Goal: Navigation & Orientation: Find specific page/section

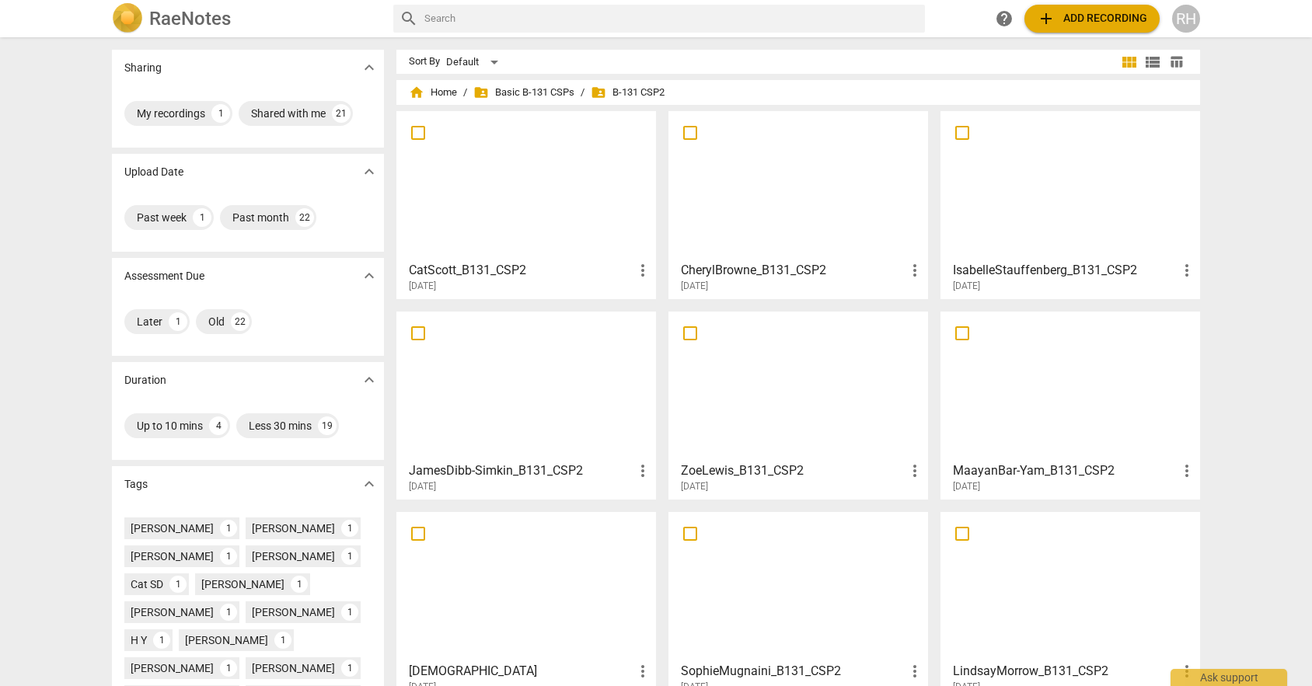
click at [591, 180] on div at bounding box center [526, 186] width 249 height 138
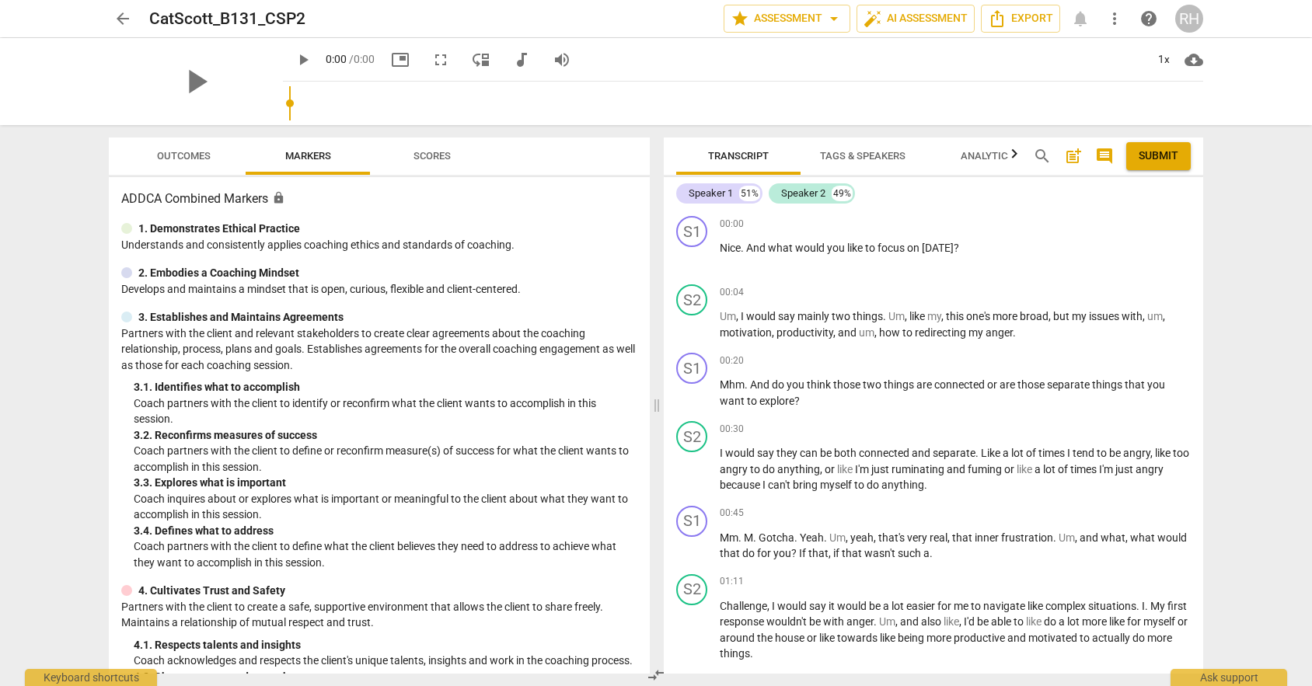
click at [110, 16] on span "arrow_back" at bounding box center [123, 18] width 28 height 19
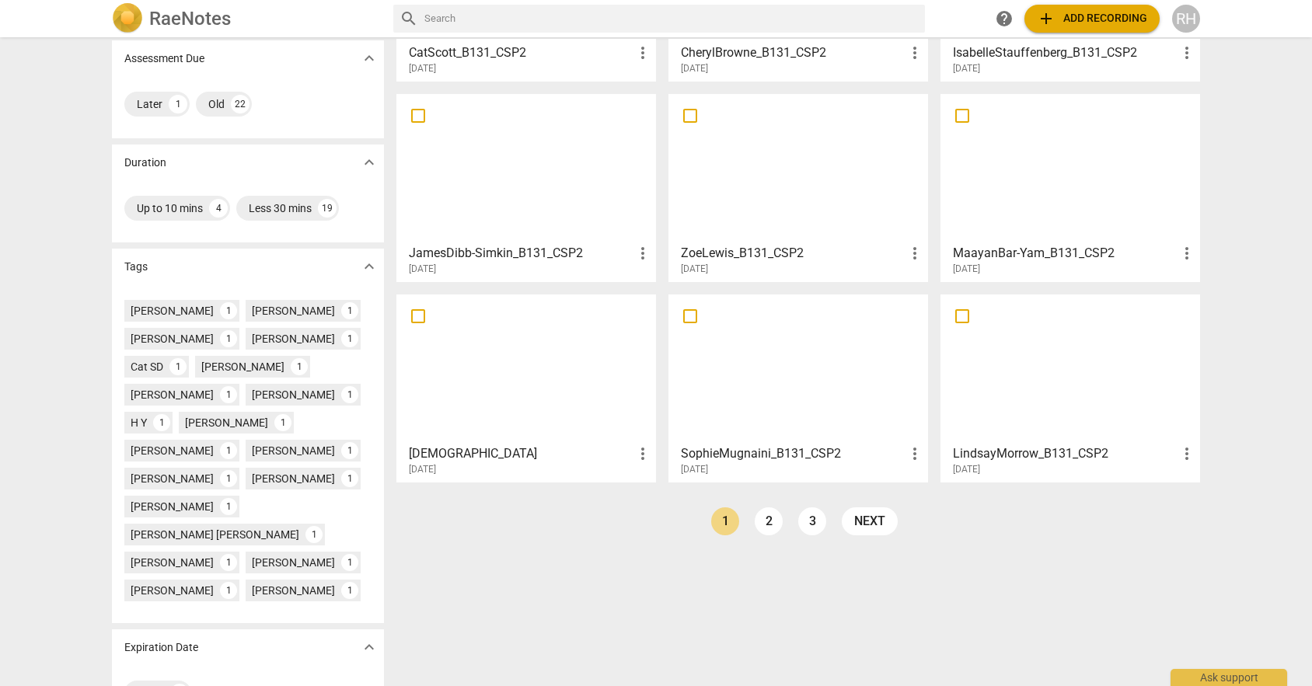
scroll to position [237, 0]
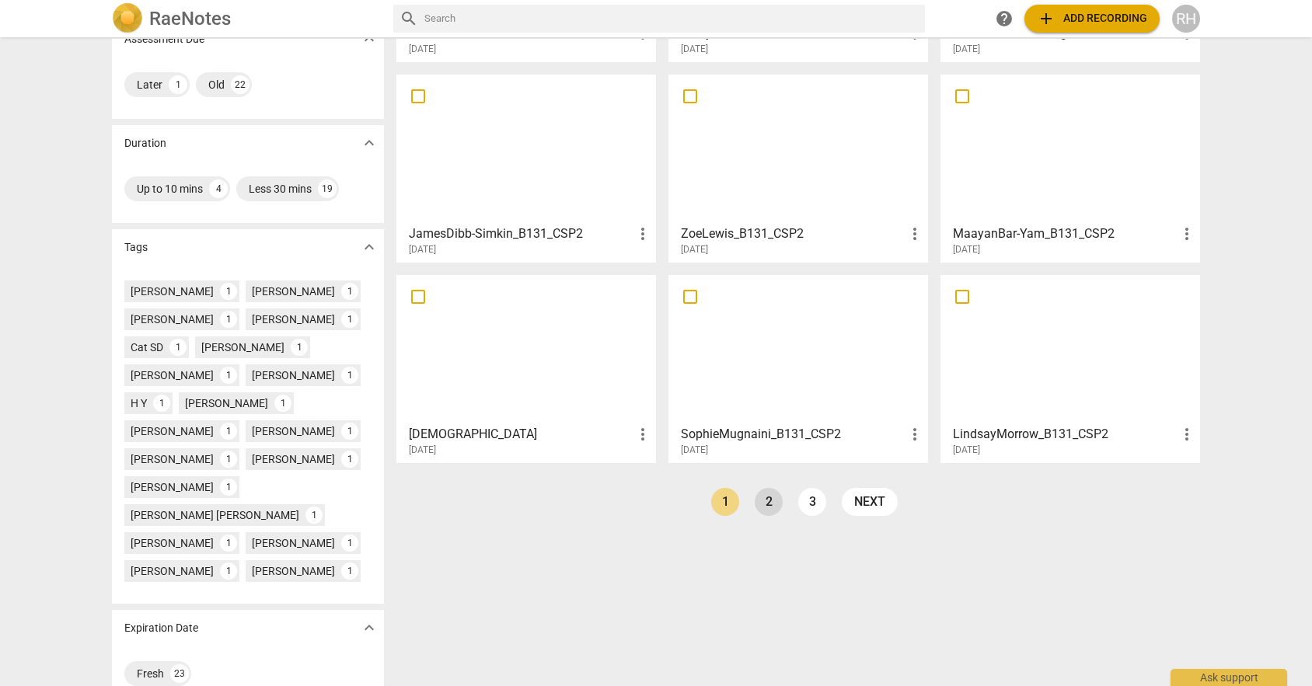
click at [769, 500] on link "2" at bounding box center [769, 502] width 28 height 28
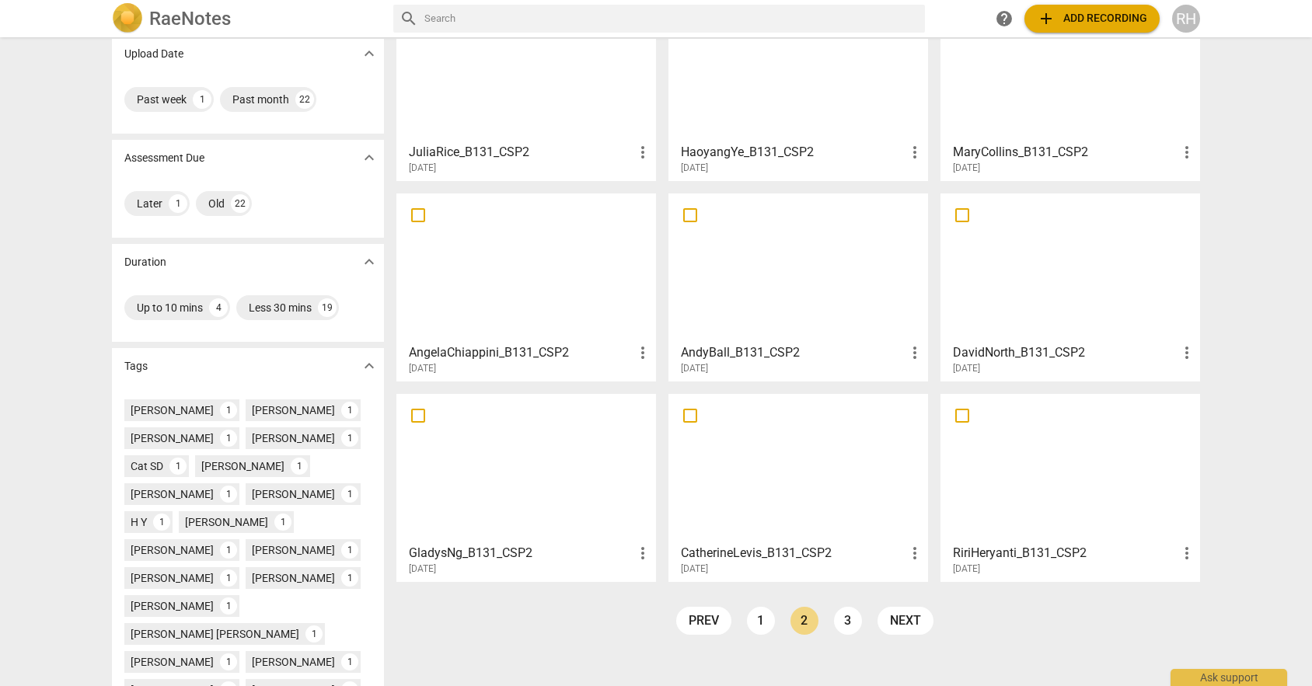
scroll to position [141, 0]
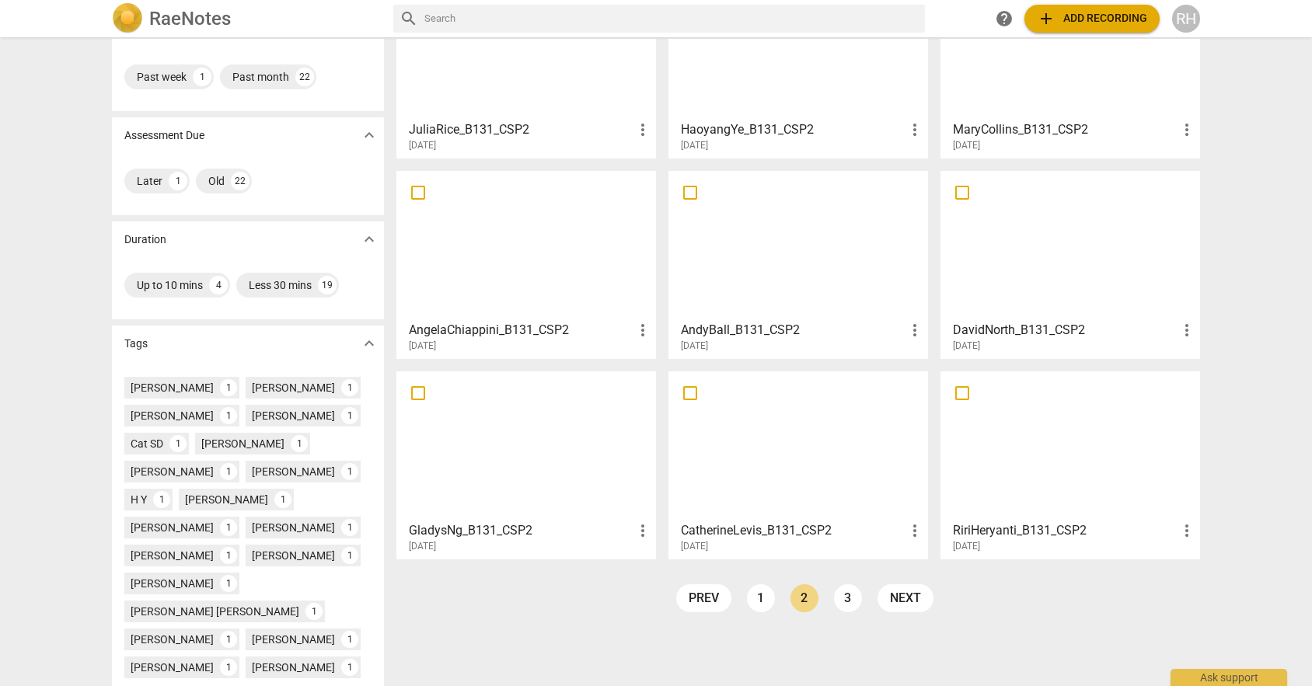
click at [1003, 457] on div at bounding box center [1070, 446] width 249 height 138
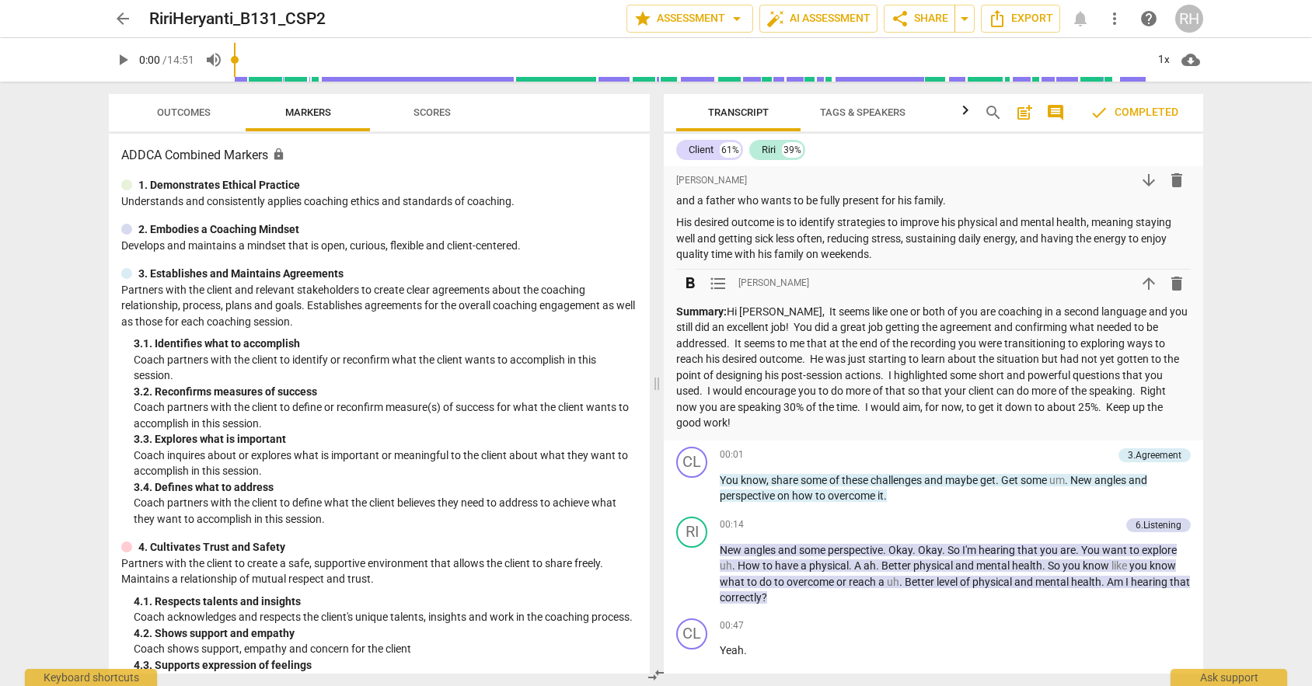
scroll to position [29, 0]
click at [127, 19] on span "arrow_back" at bounding box center [122, 18] width 19 height 19
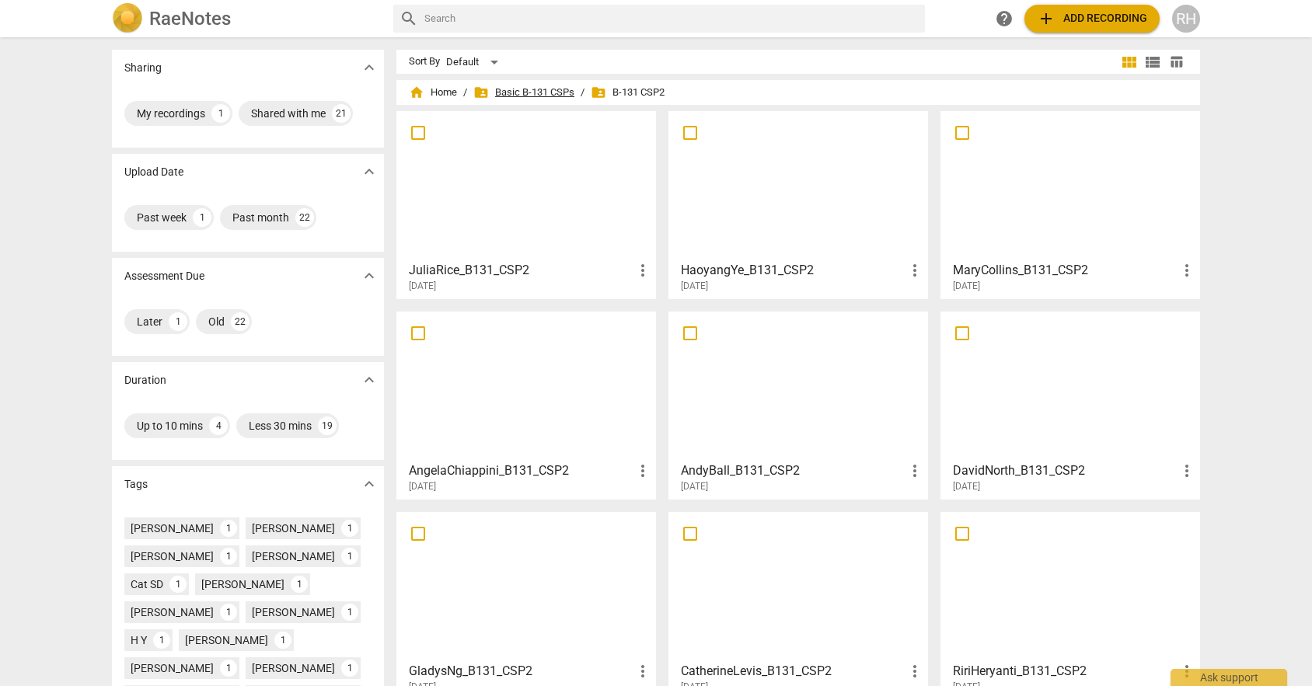
click at [544, 95] on span "folder_shared Basic B-131 CSPs" at bounding box center [523, 93] width 101 height 16
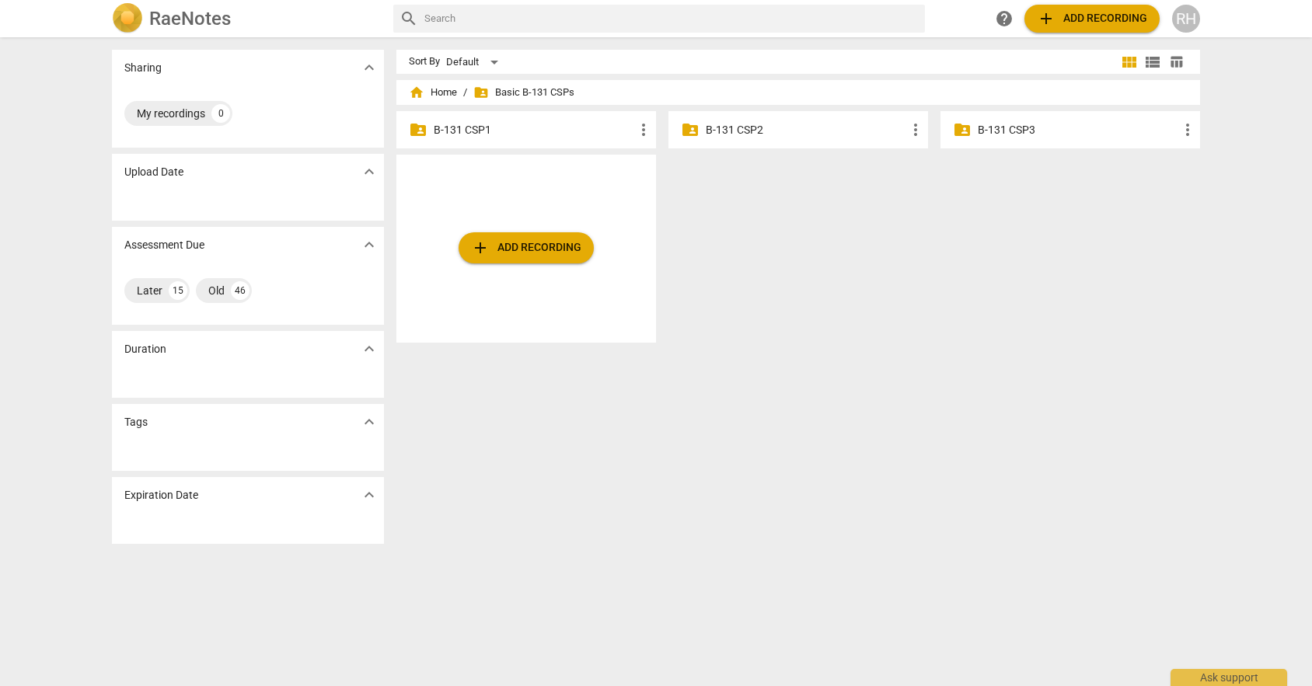
click at [983, 128] on p "B-131 CSP3" at bounding box center [1078, 130] width 200 height 16
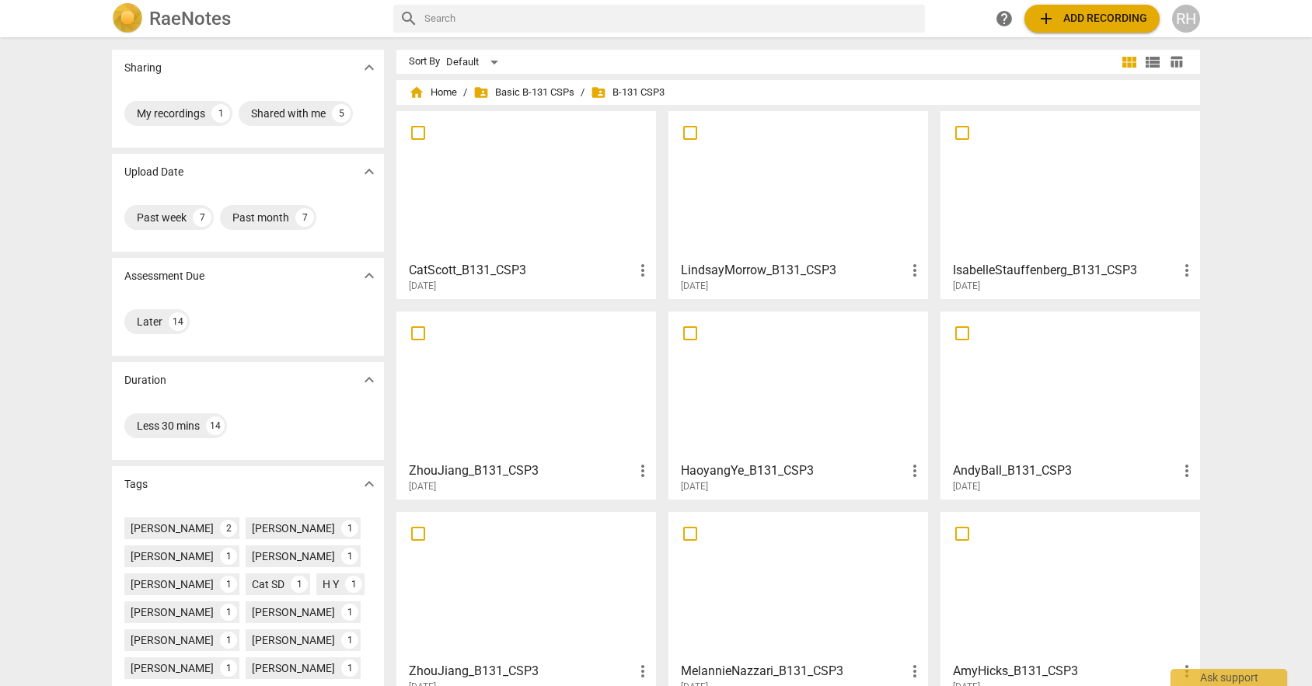
scroll to position [125, 0]
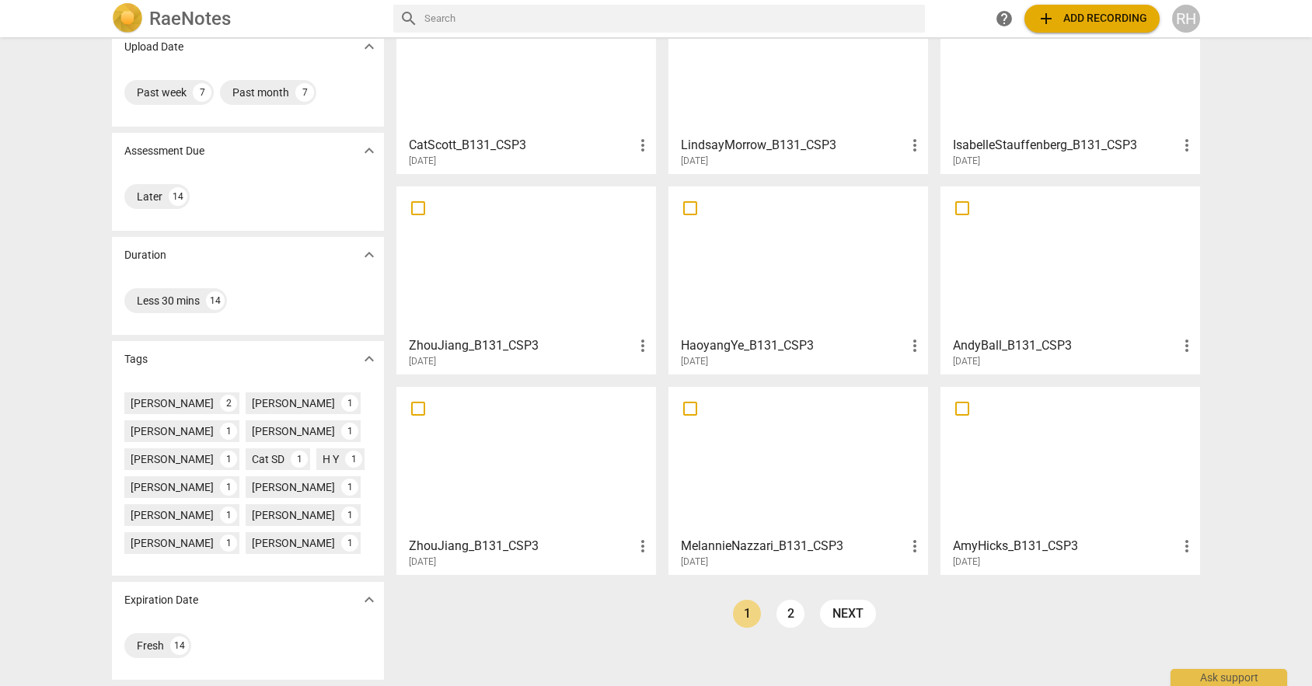
click at [807, 630] on ul "prev 1 2 next" at bounding box center [804, 618] width 159 height 36
click at [789, 615] on link "2" at bounding box center [790, 614] width 28 height 28
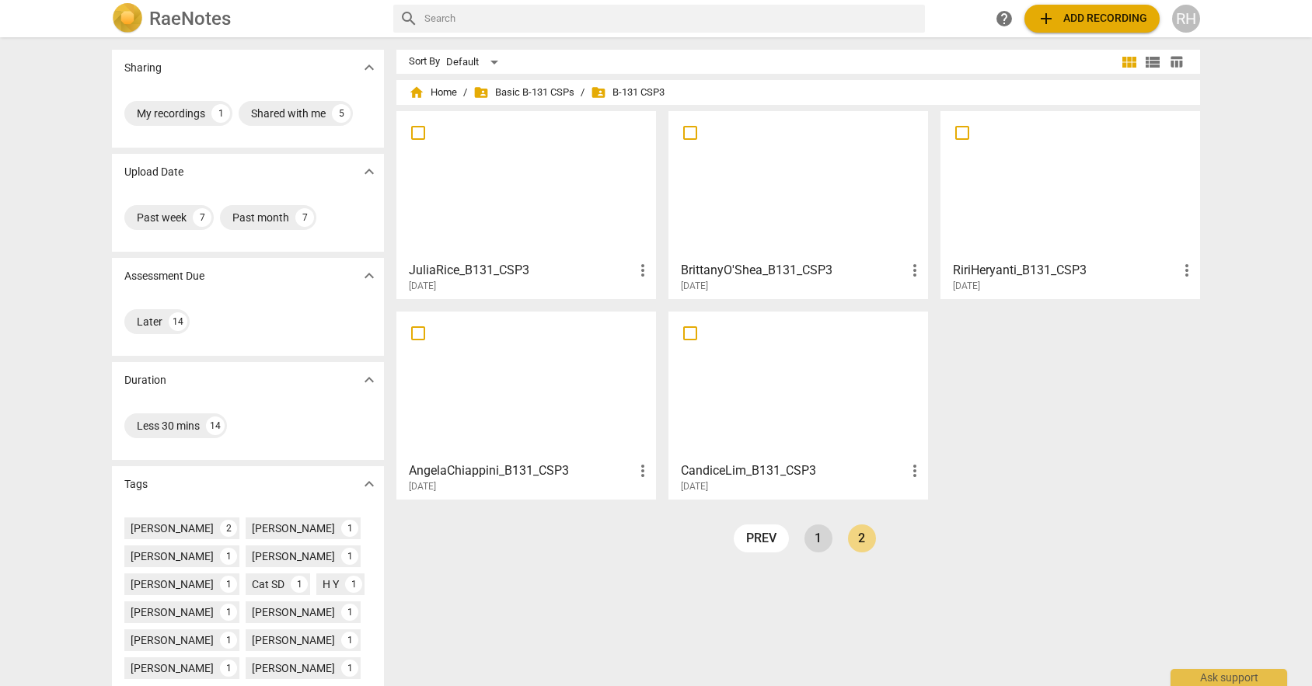
click at [811, 538] on link "1" at bounding box center [818, 539] width 28 height 28
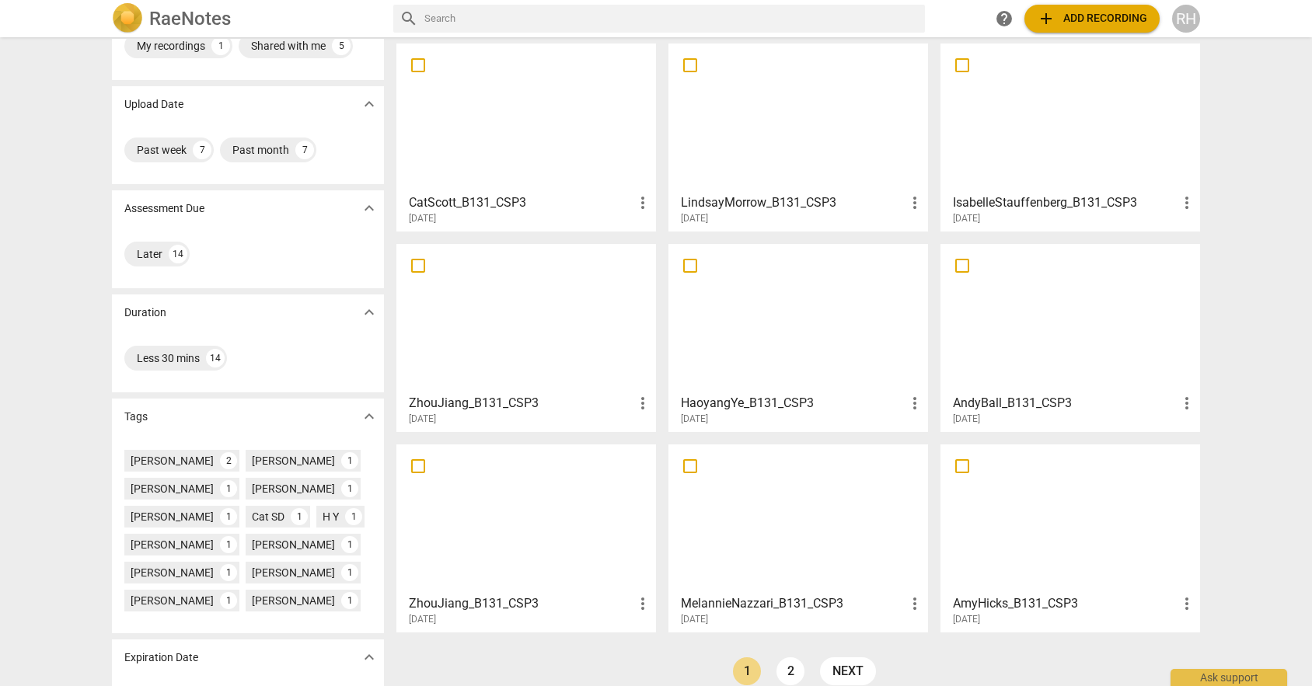
scroll to position [85, 0]
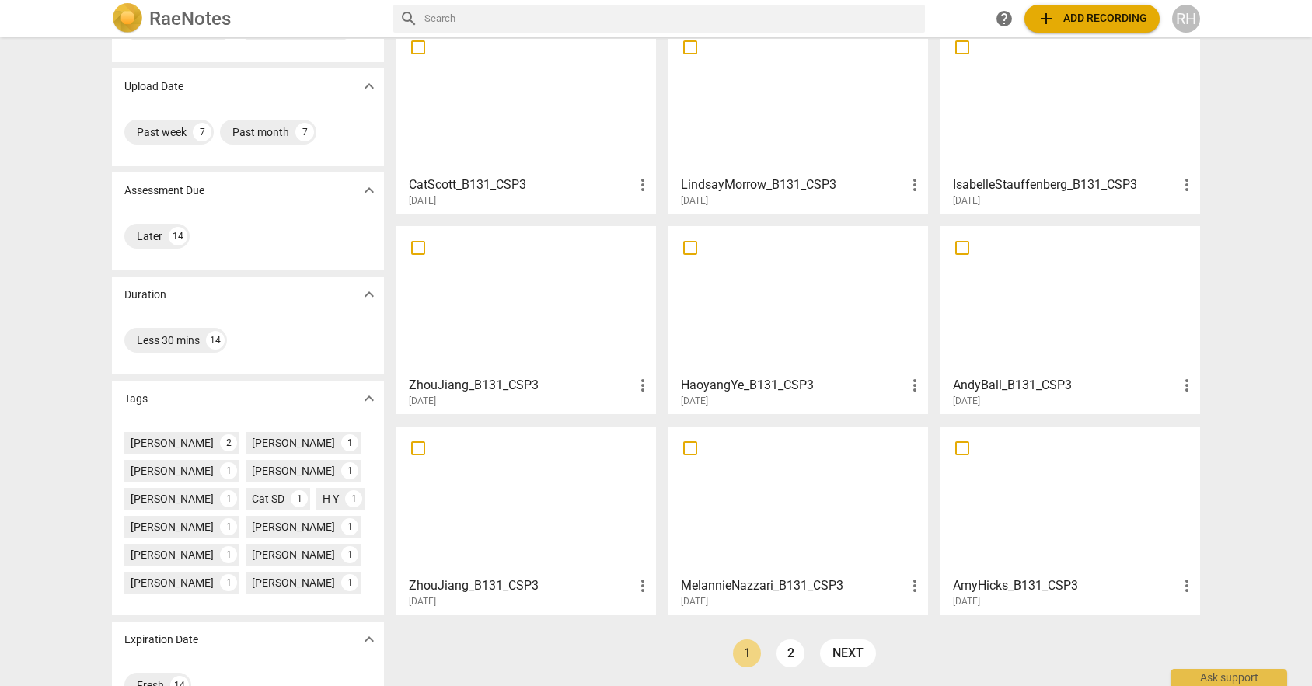
click at [787, 489] on div at bounding box center [798, 501] width 249 height 138
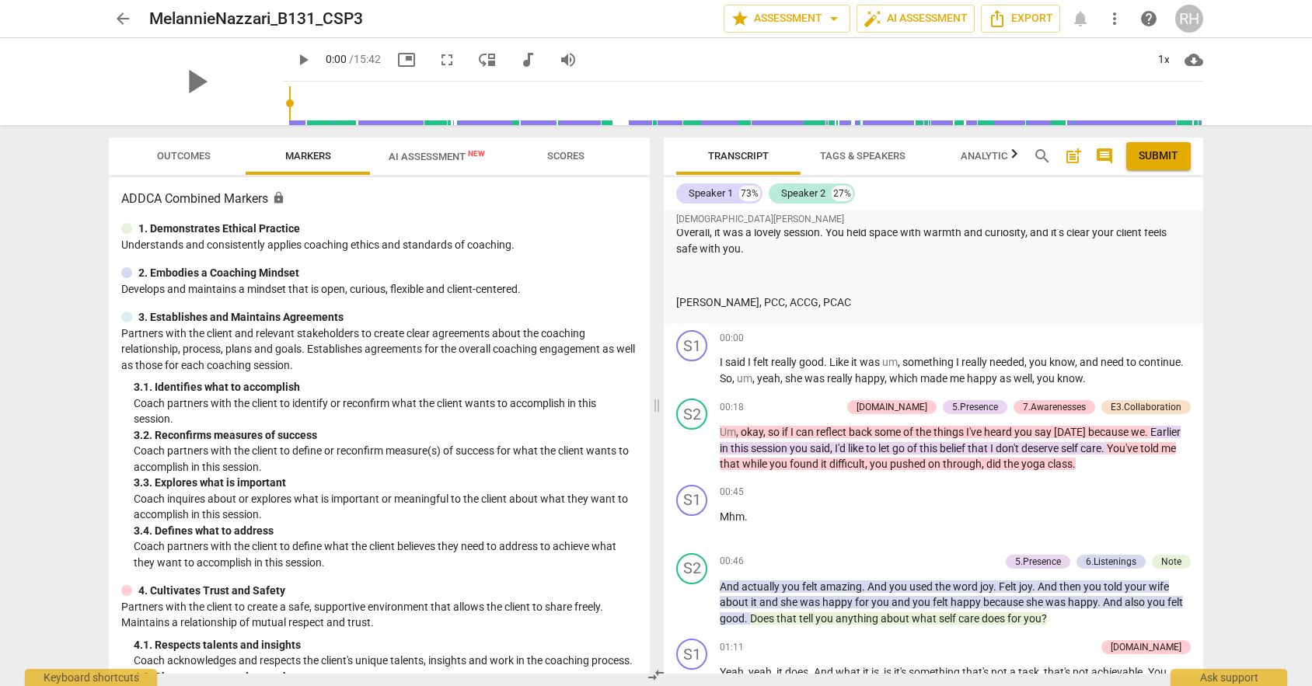
scroll to position [673, 0]
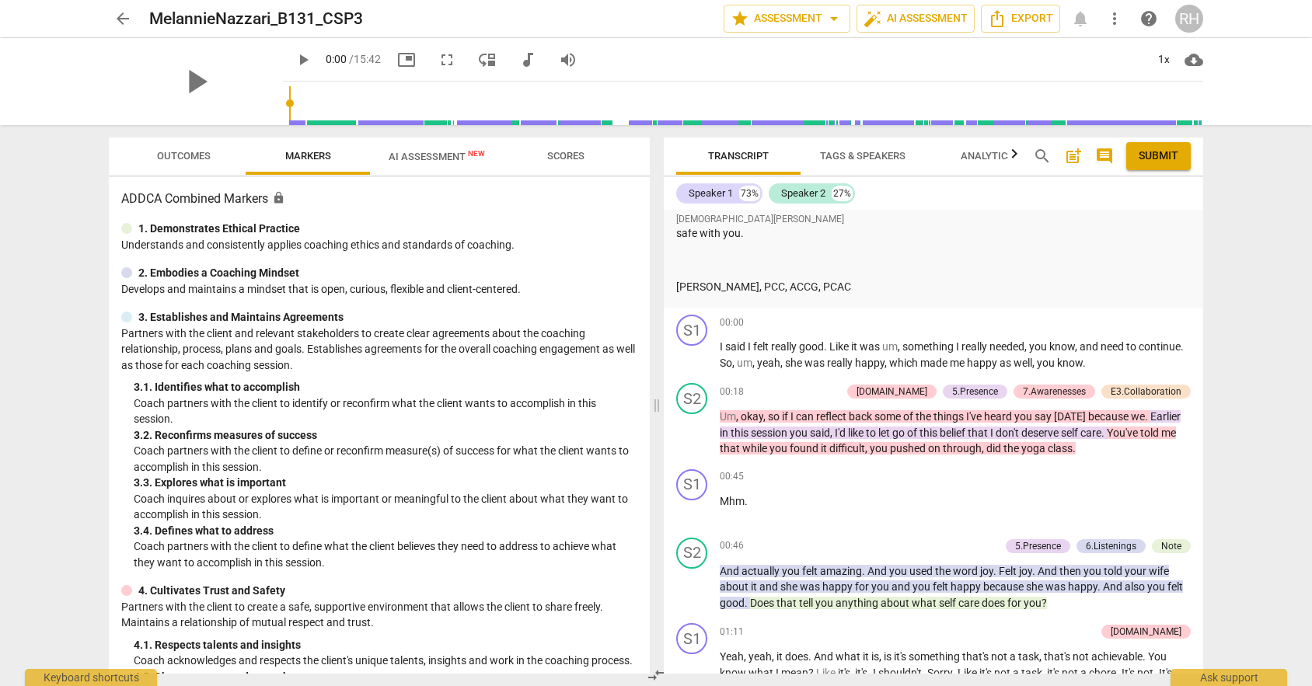
click at [117, 16] on span "arrow_back" at bounding box center [122, 18] width 19 height 19
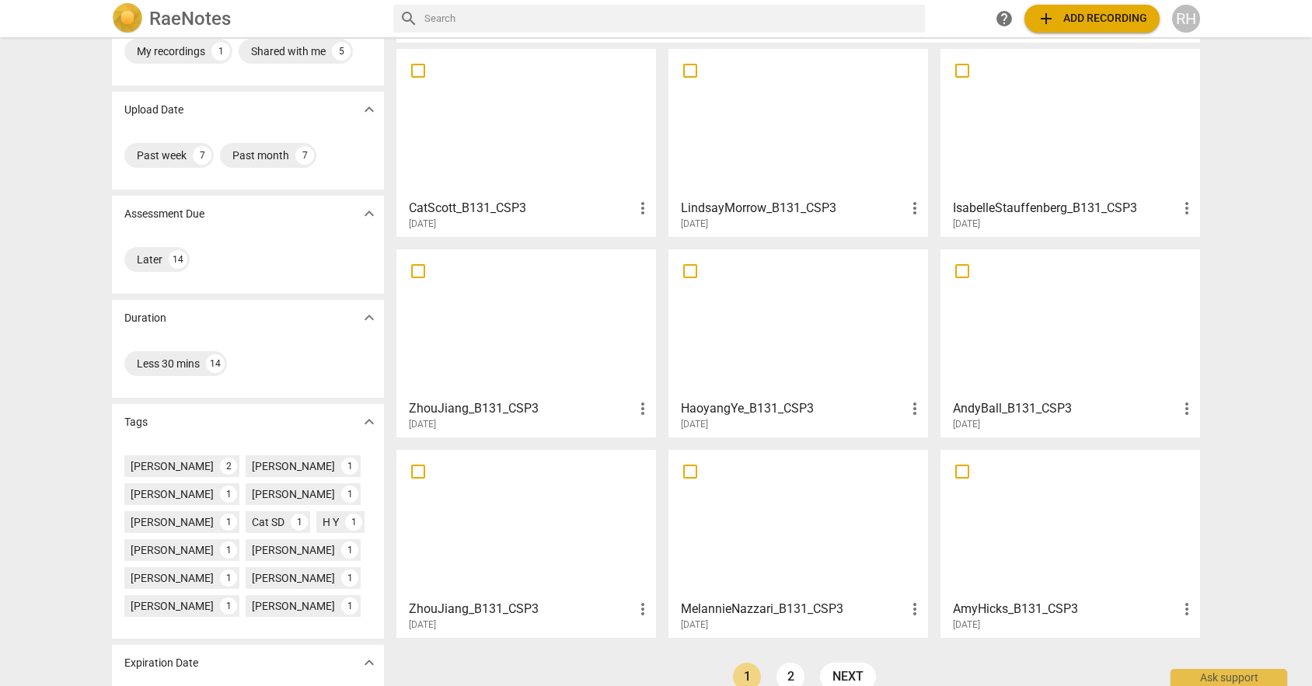
scroll to position [88, 0]
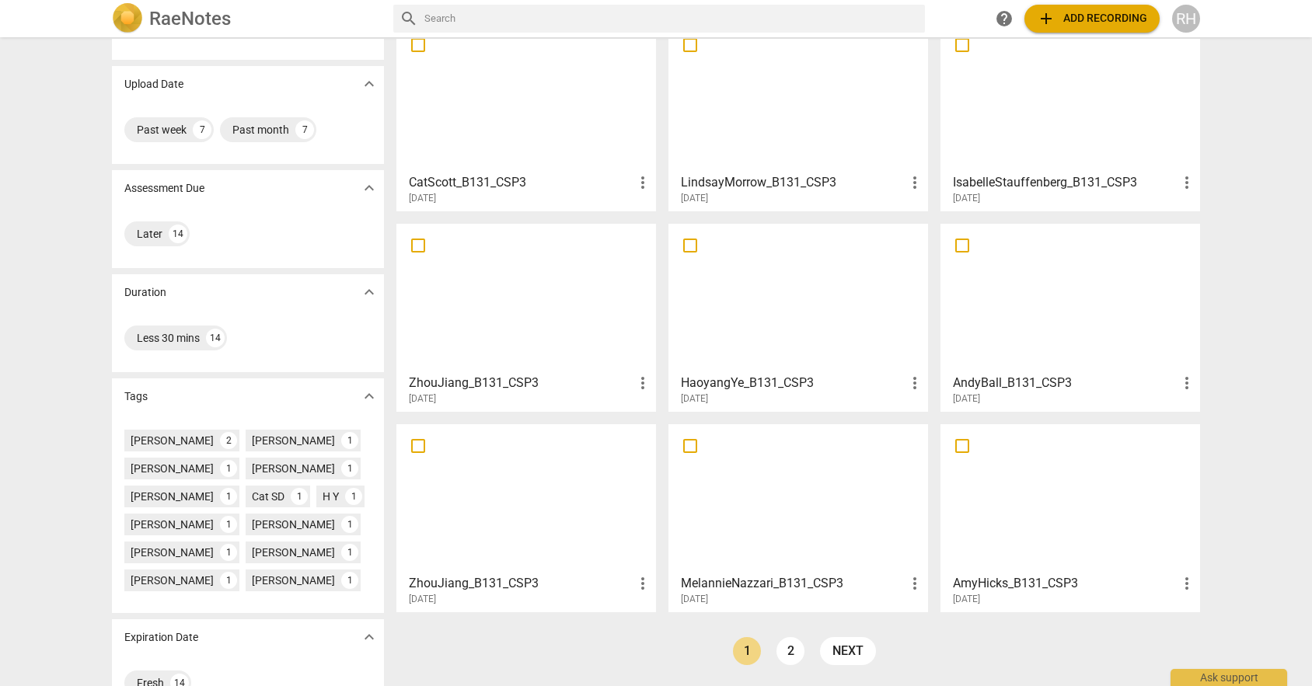
click at [1102, 283] on div at bounding box center [1070, 298] width 249 height 138
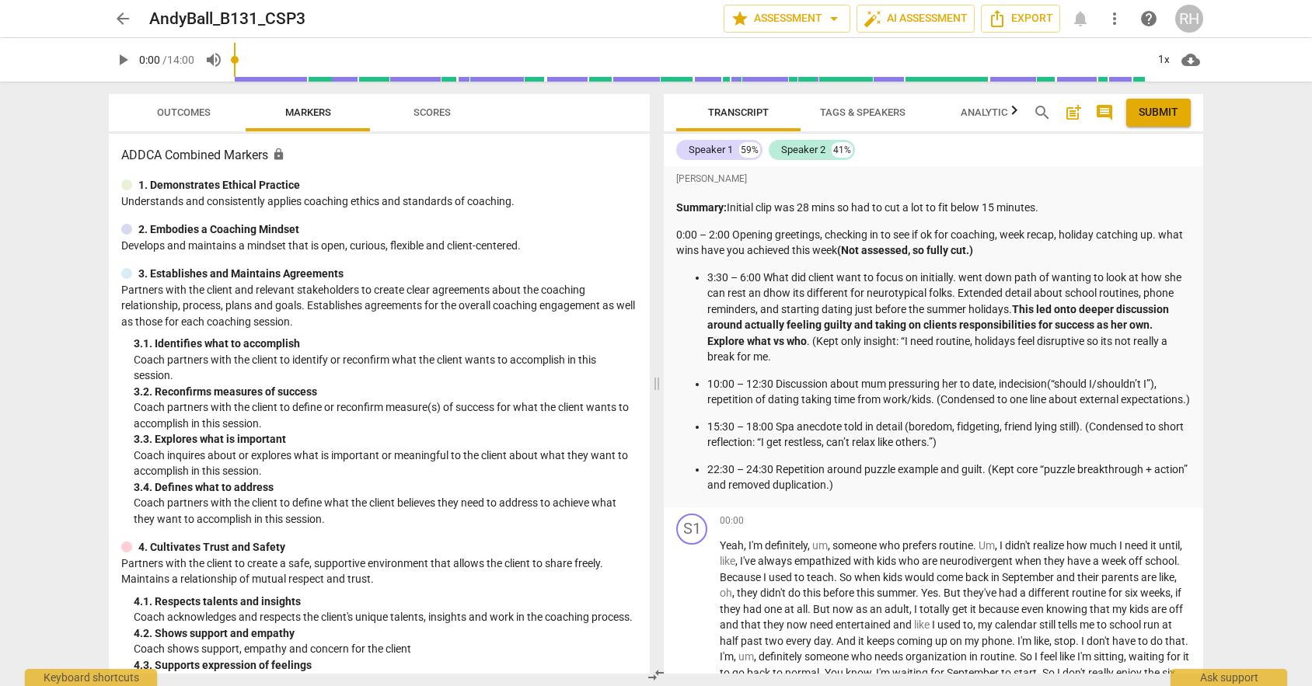
click at [112, 5] on link "arrow_back" at bounding box center [123, 19] width 28 height 28
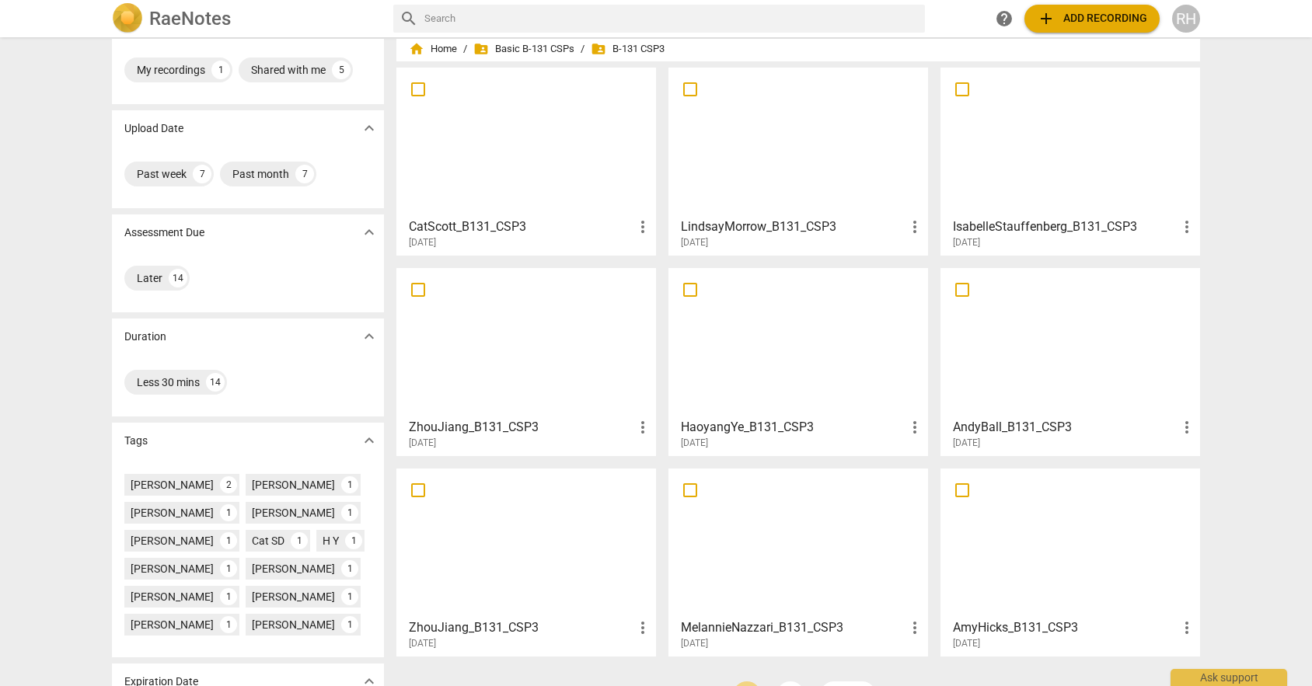
scroll to position [54, 0]
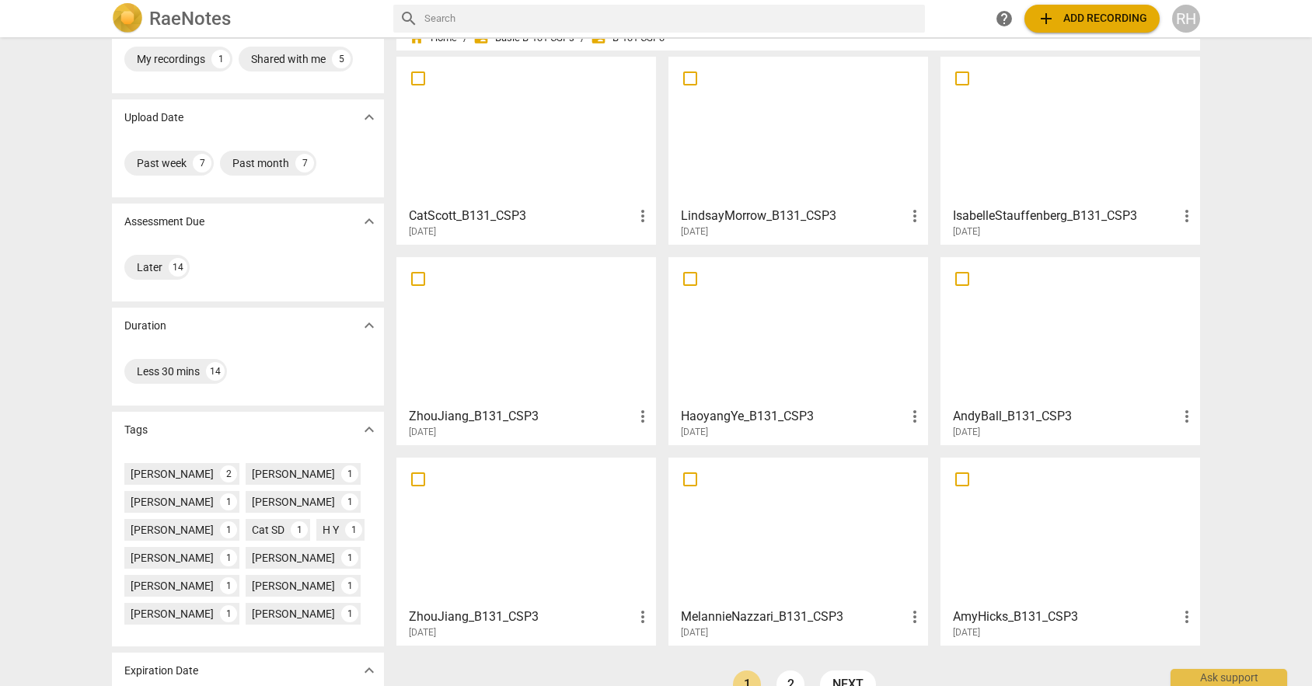
click at [573, 375] on div at bounding box center [526, 332] width 249 height 138
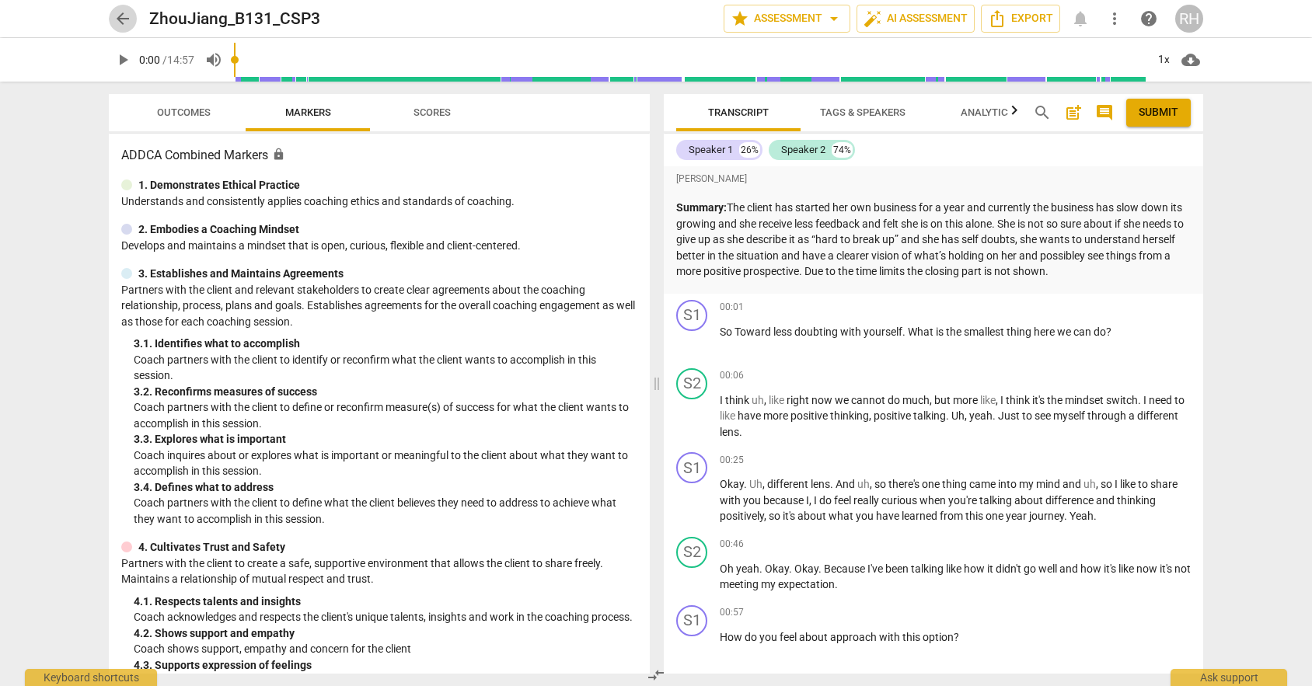
click at [123, 20] on span "arrow_back" at bounding box center [122, 18] width 19 height 19
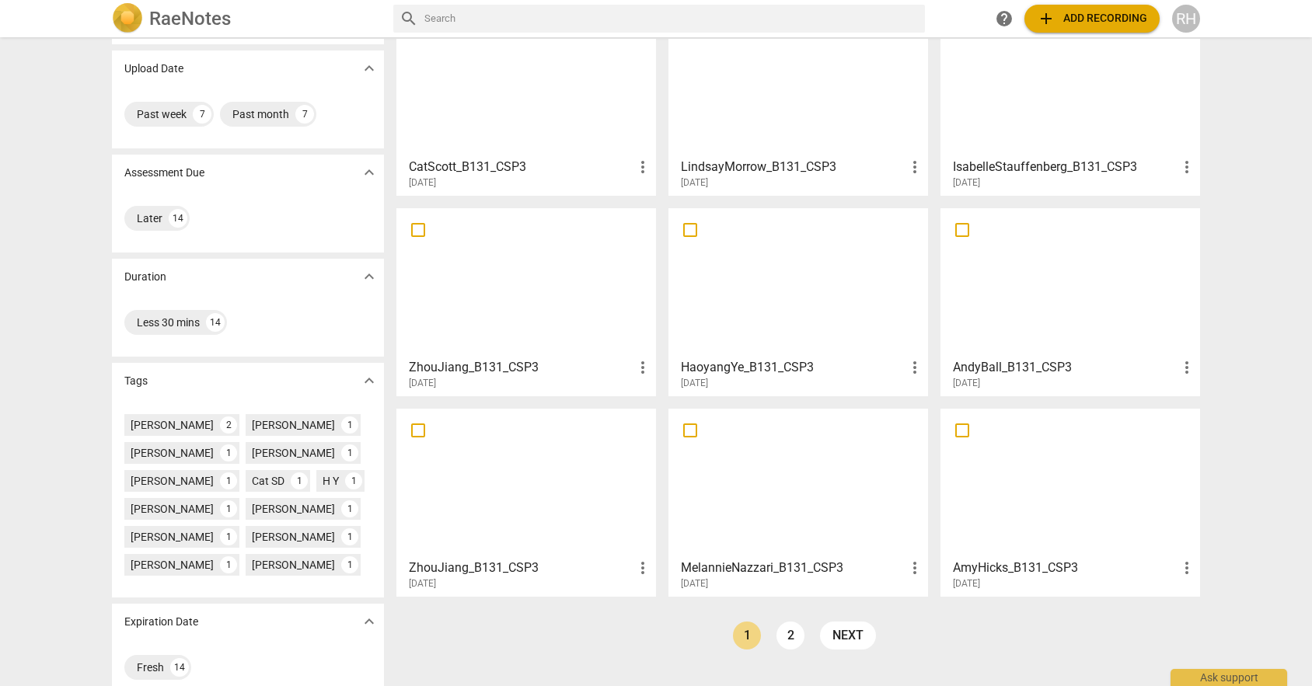
scroll to position [125, 0]
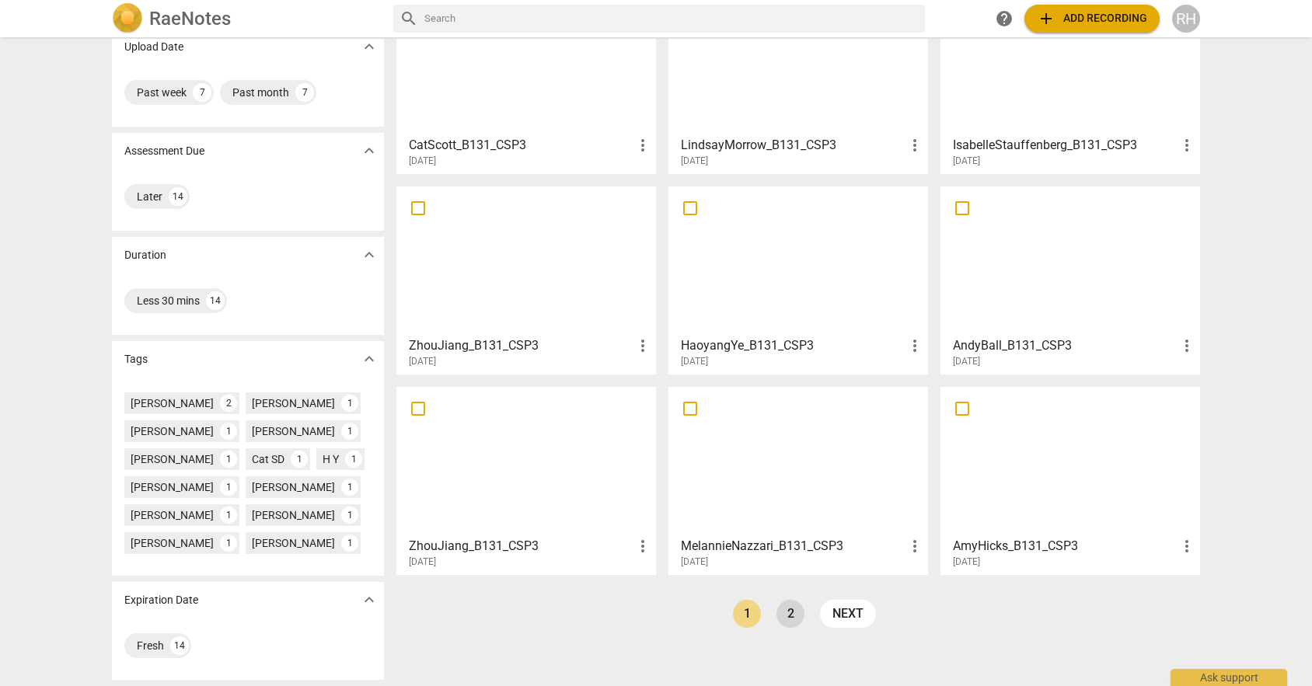
click at [789, 615] on link "2" at bounding box center [790, 614] width 28 height 28
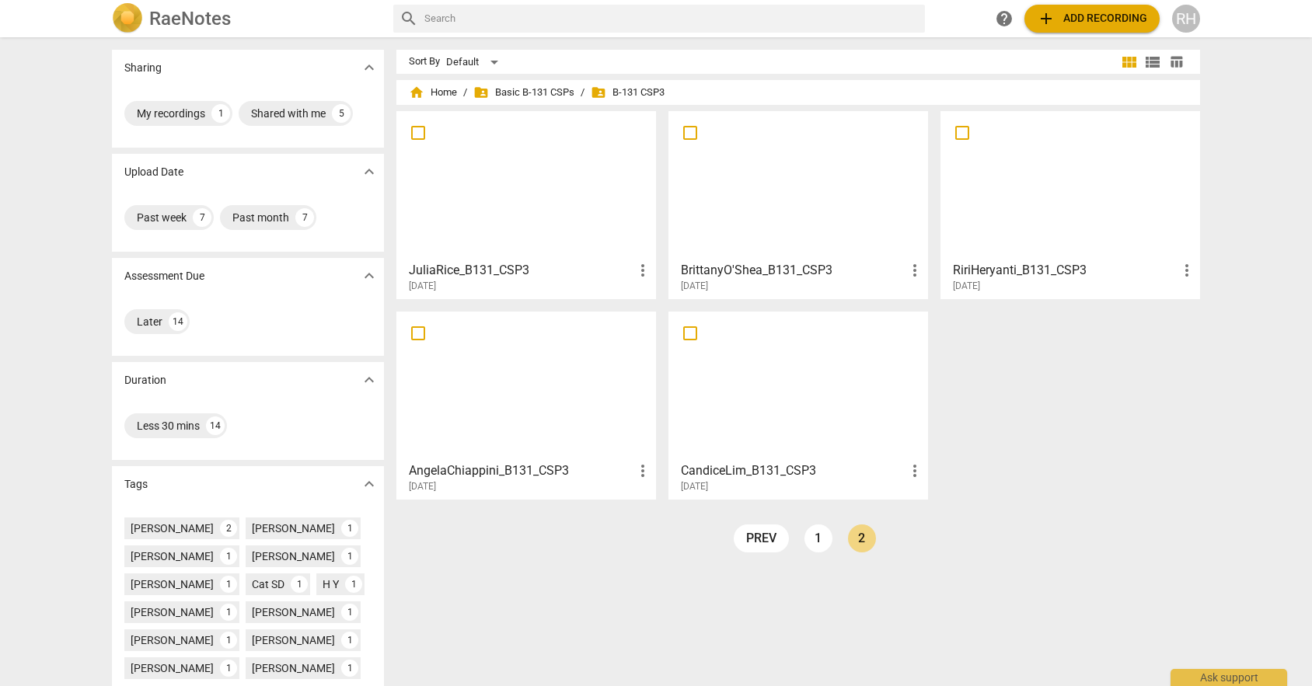
click at [992, 152] on div at bounding box center [1070, 186] width 249 height 138
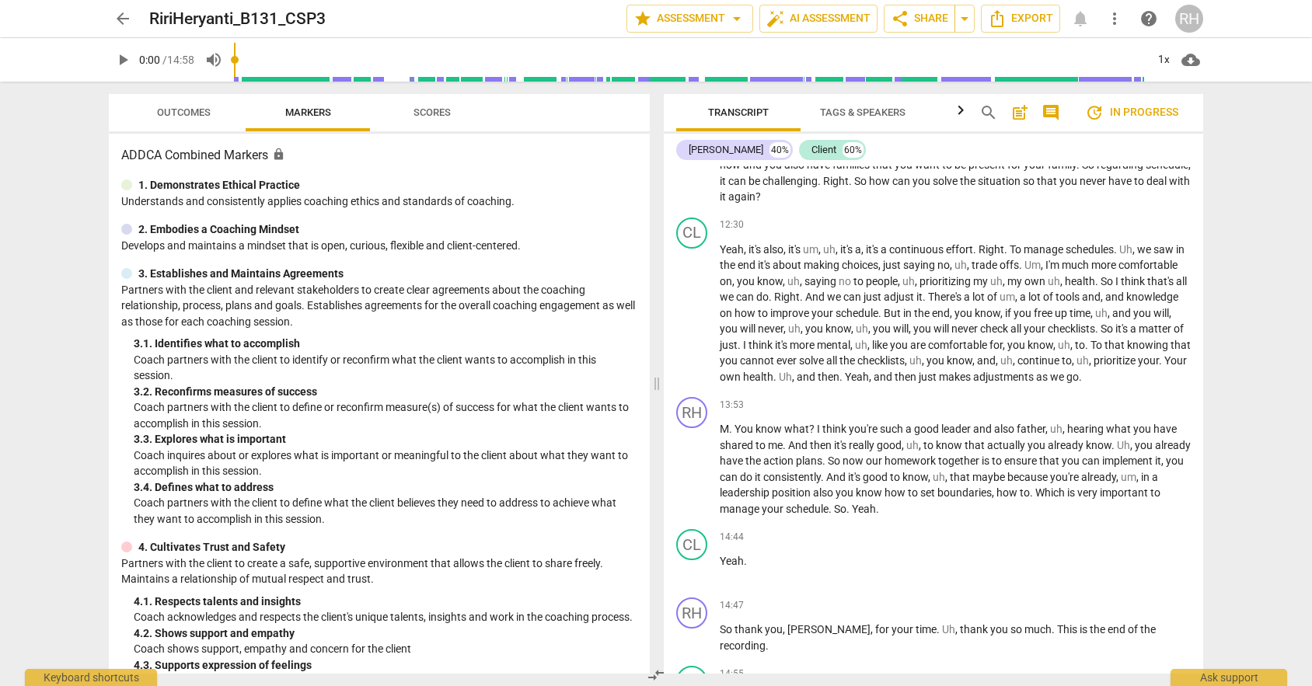
scroll to position [3223, 0]
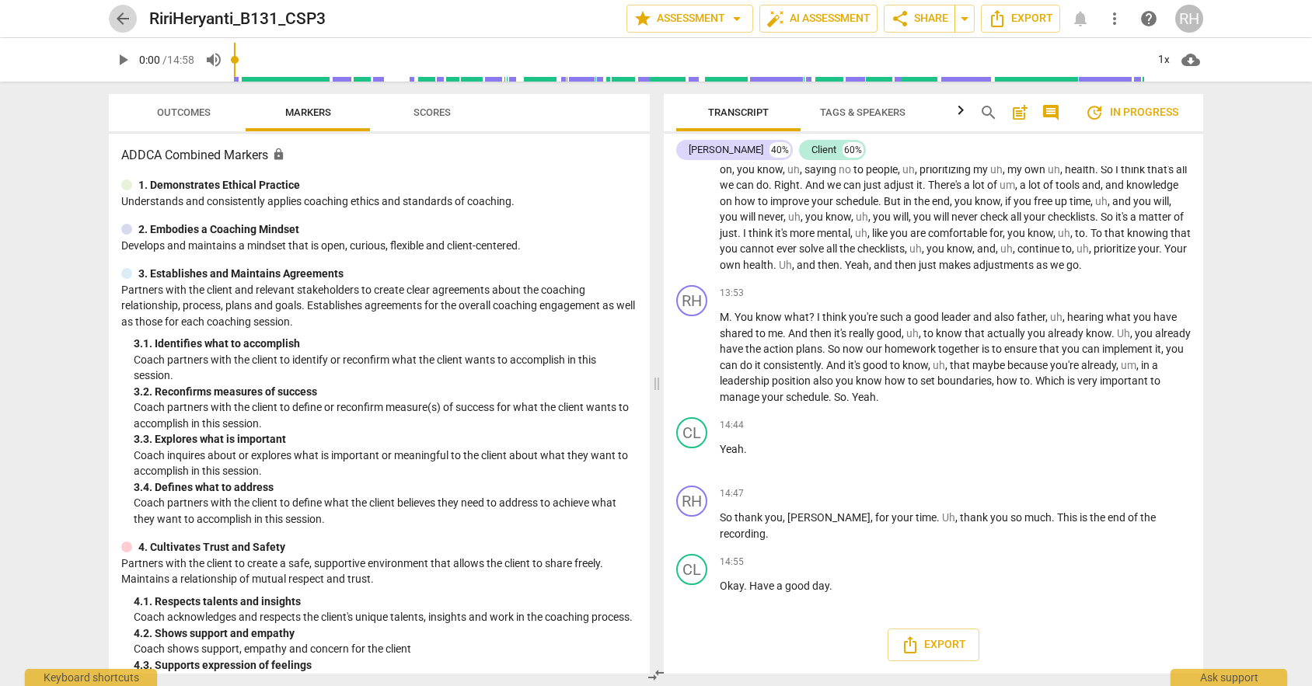
click at [127, 17] on span "arrow_back" at bounding box center [122, 18] width 19 height 19
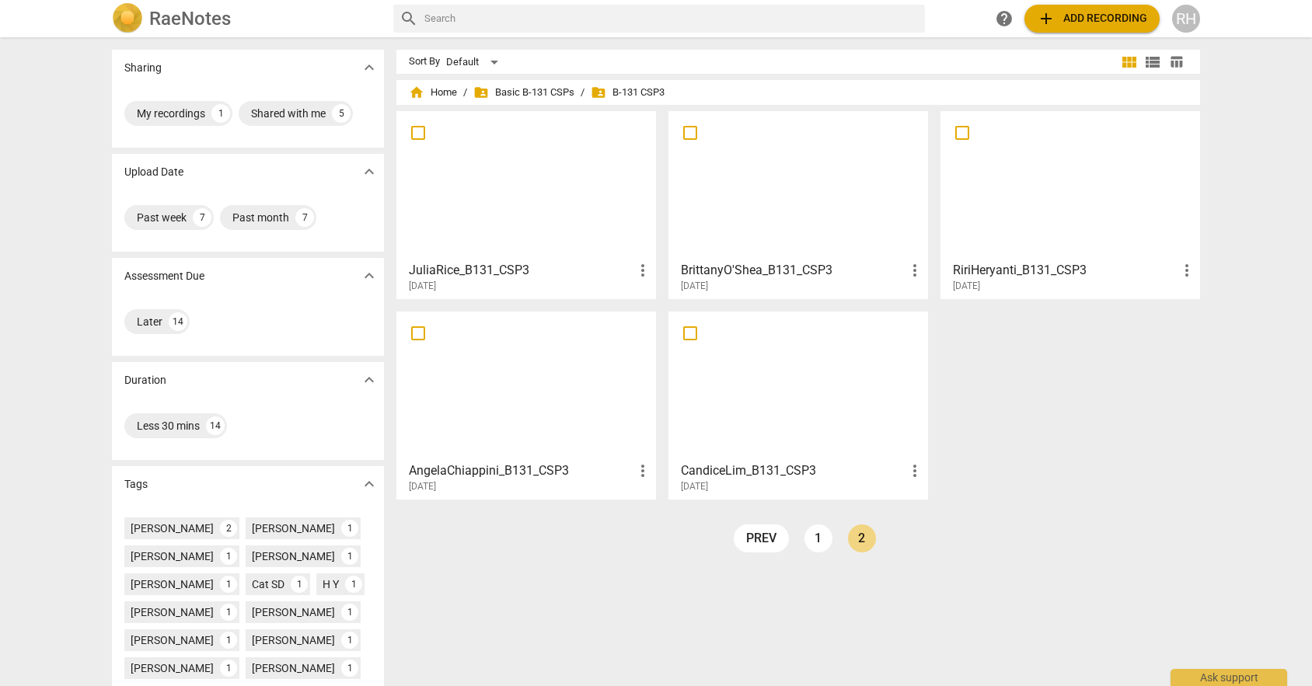
click at [790, 390] on div at bounding box center [798, 386] width 249 height 138
click at [527, 96] on span "folder_shared Basic B-131 CSPs" at bounding box center [523, 93] width 101 height 16
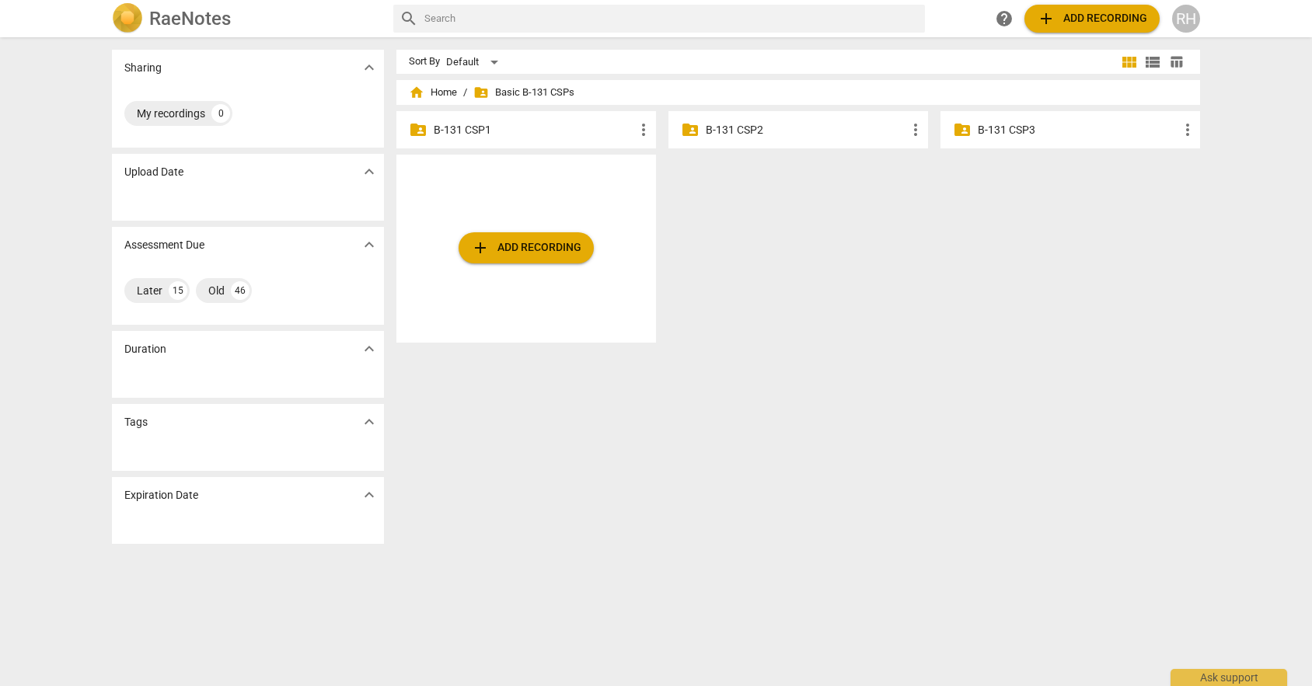
click at [748, 125] on p "B-131 CSP2" at bounding box center [806, 130] width 200 height 16
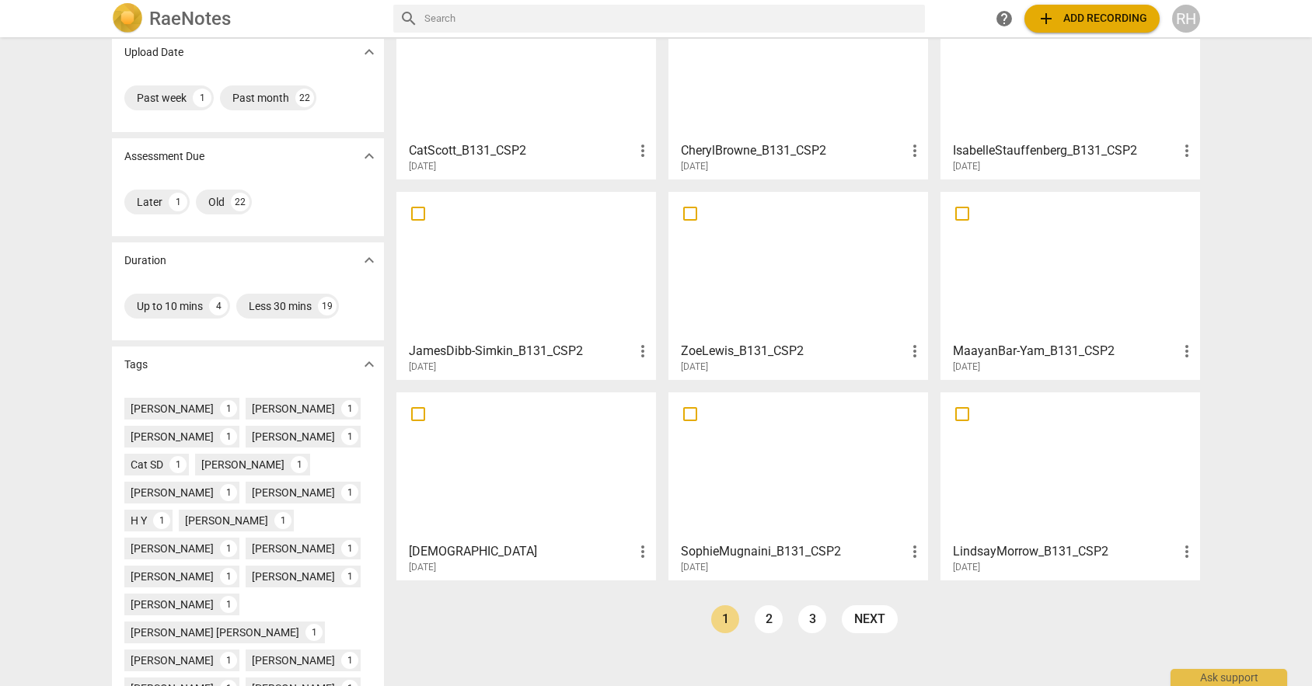
scroll to position [237, 0]
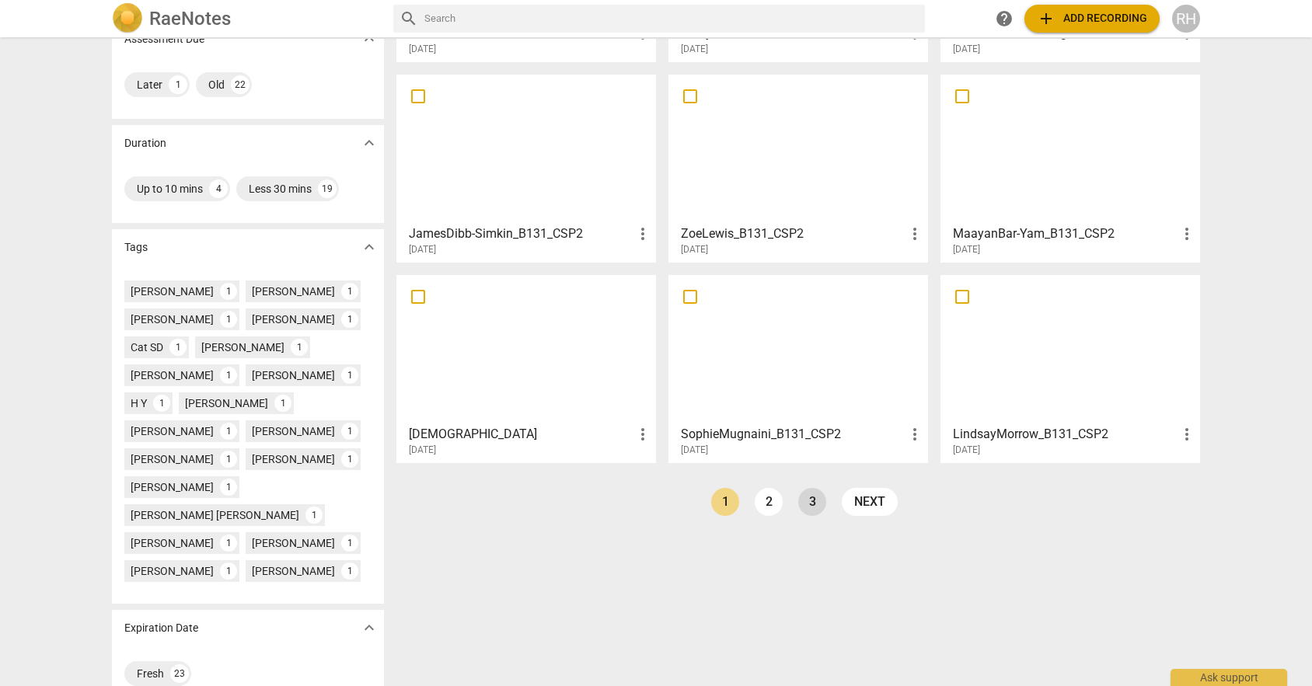
click at [812, 504] on link "3" at bounding box center [812, 502] width 28 height 28
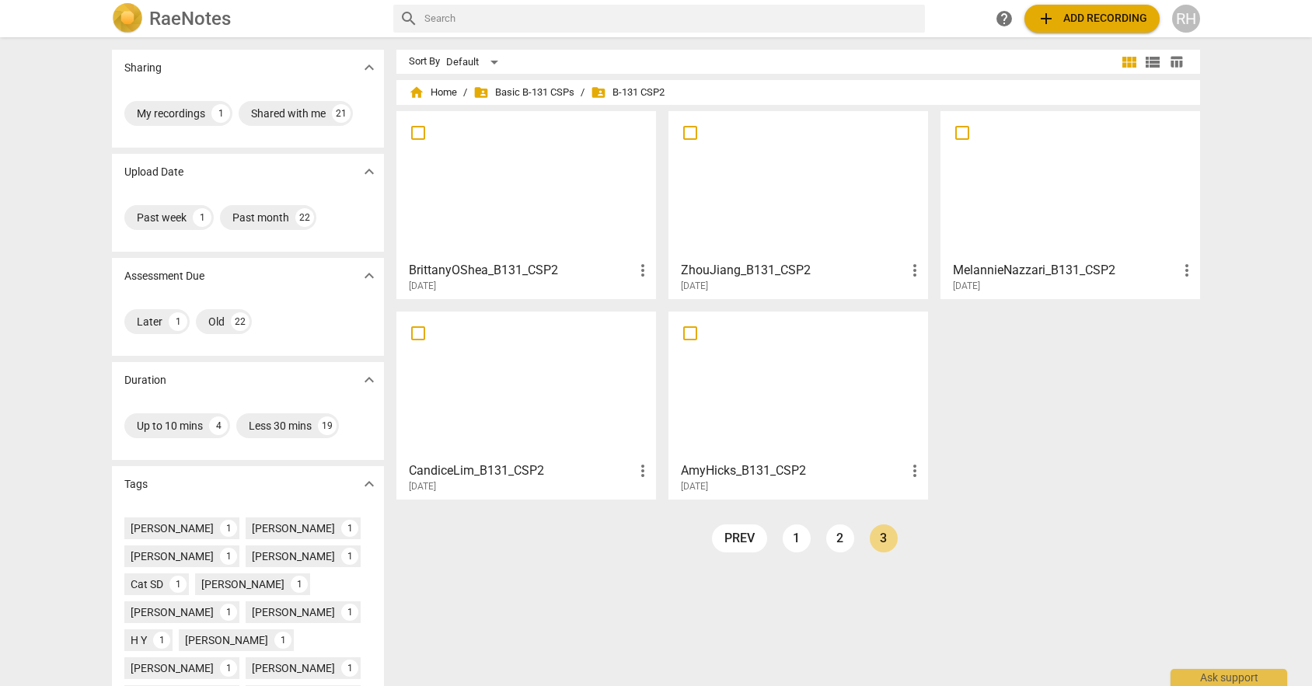
click at [518, 447] on div at bounding box center [526, 386] width 249 height 138
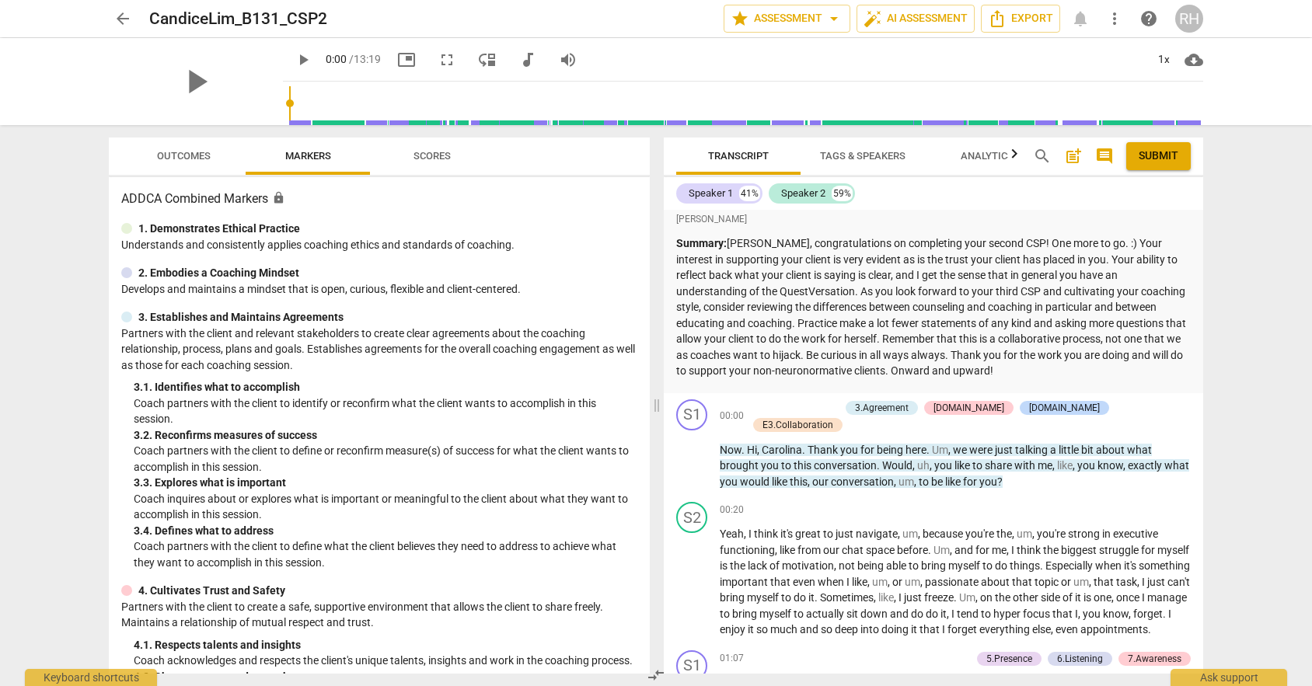
scroll to position [16, 0]
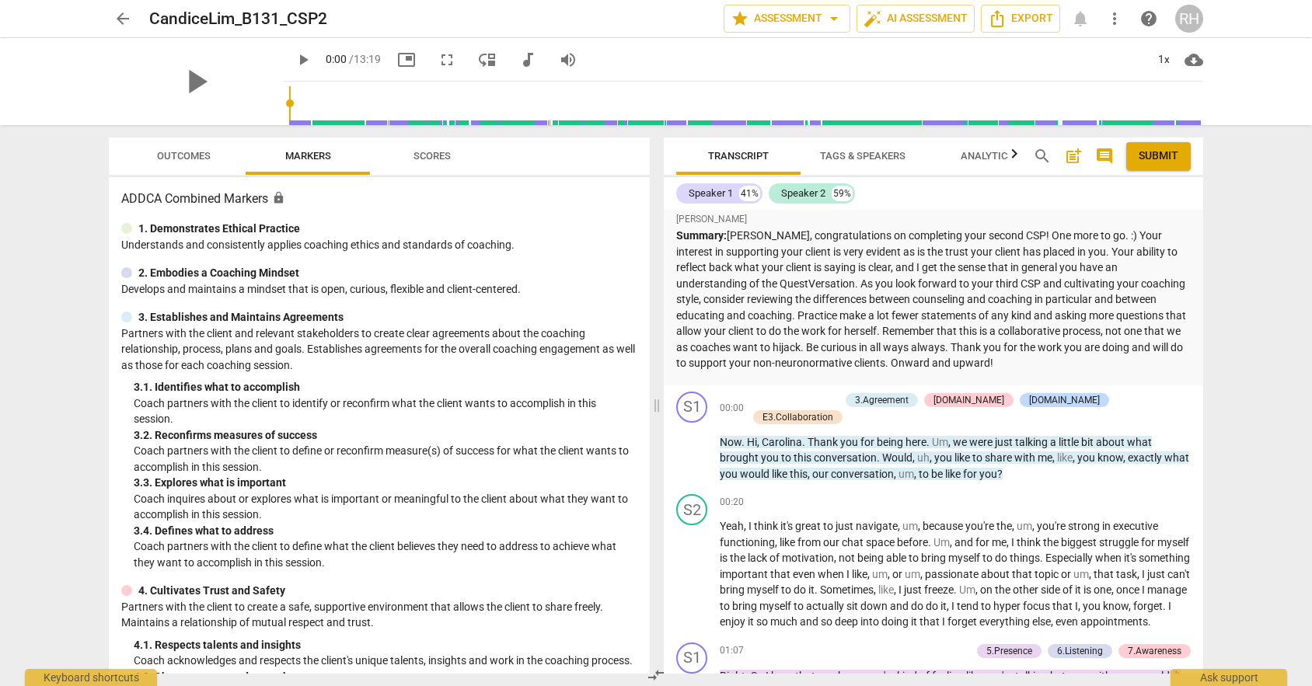
click at [126, 19] on span "arrow_back" at bounding box center [122, 18] width 19 height 19
